Goal: Task Accomplishment & Management: Complete application form

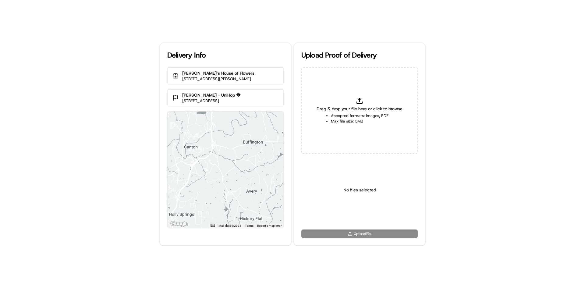
type input "C:\fakepath\HandedToCustomer (1).png"
click at [352, 215] on html "Delivery Info [PERSON_NAME]‘s House of Flowers [STREET_ADDRESS][PERSON_NAME] [P…" at bounding box center [292, 144] width 585 height 288
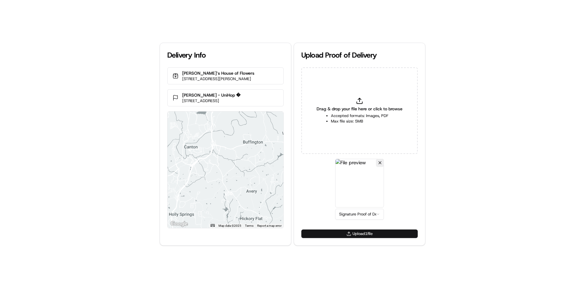
click at [356, 235] on button "Upload 1 file" at bounding box center [359, 233] width 116 height 9
